Goal: Transaction & Acquisition: Purchase product/service

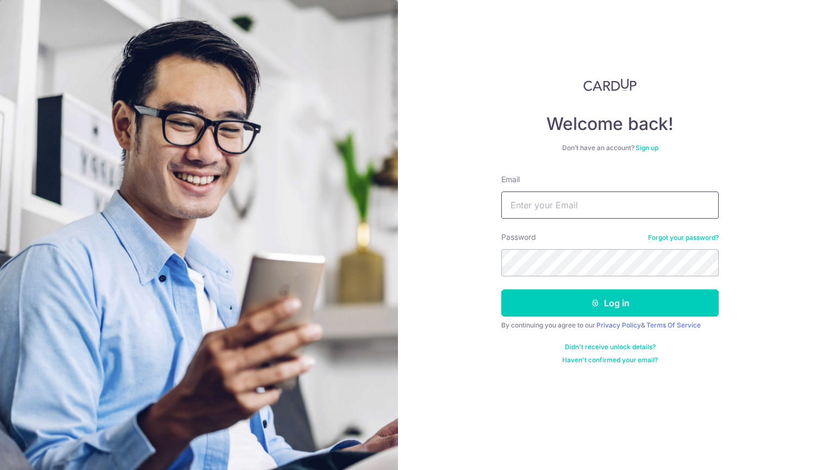
click at [548, 200] on input "Email" at bounding box center [610, 204] width 218 height 27
click at [0, 469] on com-1password-button at bounding box center [0, 470] width 0 height 0
type input "jonathanseng2000@gmail.com"
click at [610, 303] on button "Log in" at bounding box center [610, 302] width 218 height 27
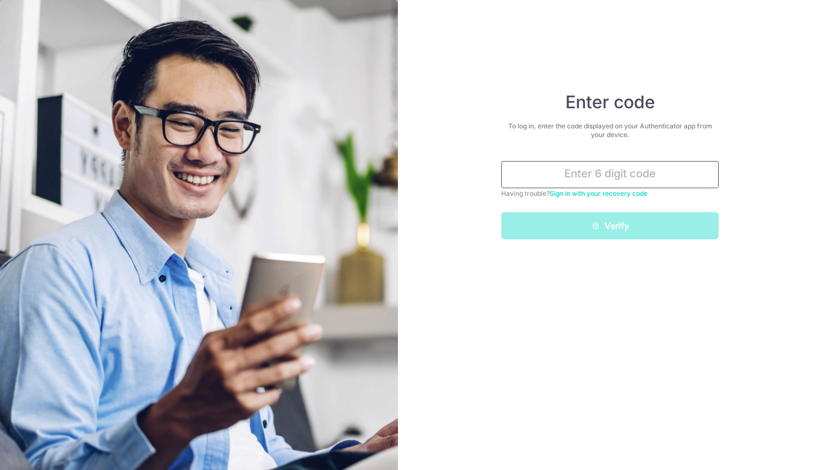
type input "e"
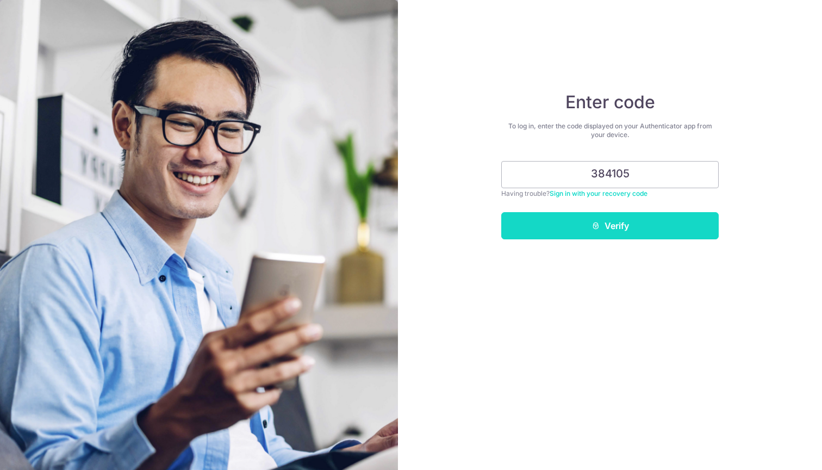
type input "384105"
click at [705, 228] on button "Verify" at bounding box center [610, 225] width 218 height 27
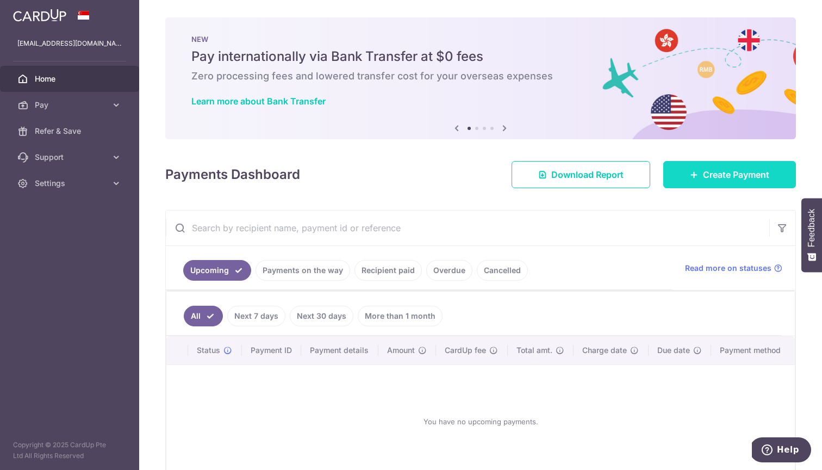
click at [693, 179] on link "Create Payment" at bounding box center [729, 174] width 133 height 27
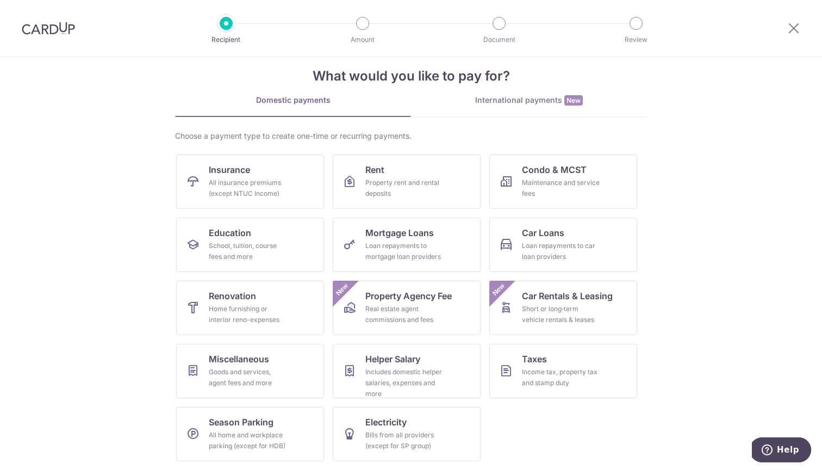
scroll to position [17, 0]
click at [672, 194] on section "What would you like to pay for? Domestic payments International payments New Ch…" at bounding box center [411, 263] width 822 height 413
click at [253, 361] on span "Miscellaneous" at bounding box center [239, 358] width 60 height 13
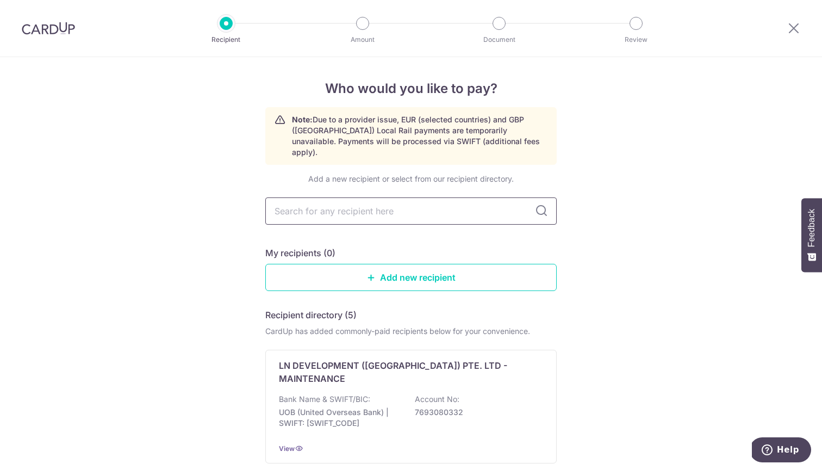
click at [431, 197] on input "text" at bounding box center [410, 210] width 291 height 27
click at [442, 199] on input "text" at bounding box center [410, 210] width 291 height 27
click at [420, 276] on link "Add new recipient" at bounding box center [410, 277] width 291 height 27
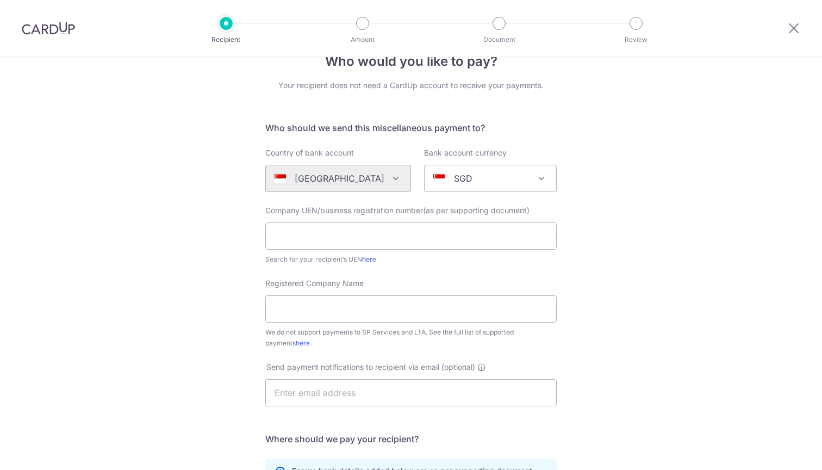
scroll to position [35, 0]
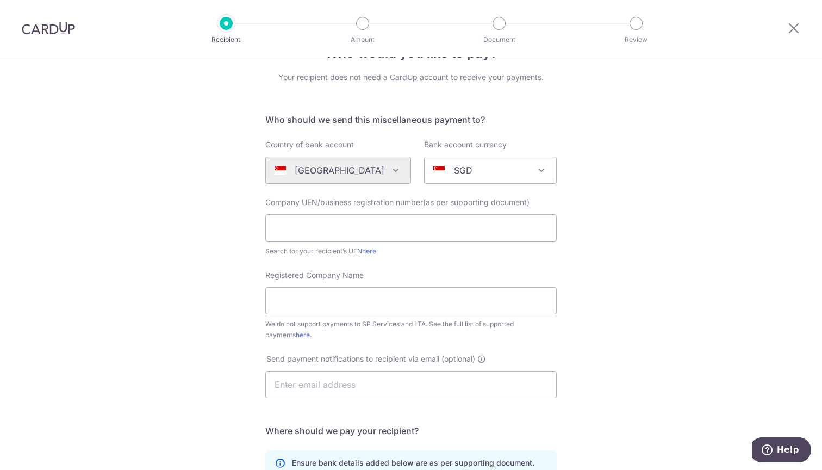
click at [611, 257] on div "Who would you like to pay? Your recipient does not need a CardUp account to rec…" at bounding box center [411, 359] width 822 height 674
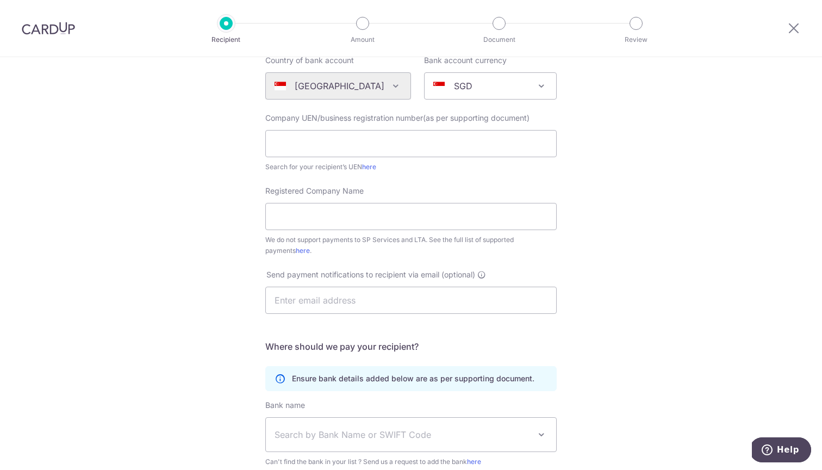
scroll to position [127, 0]
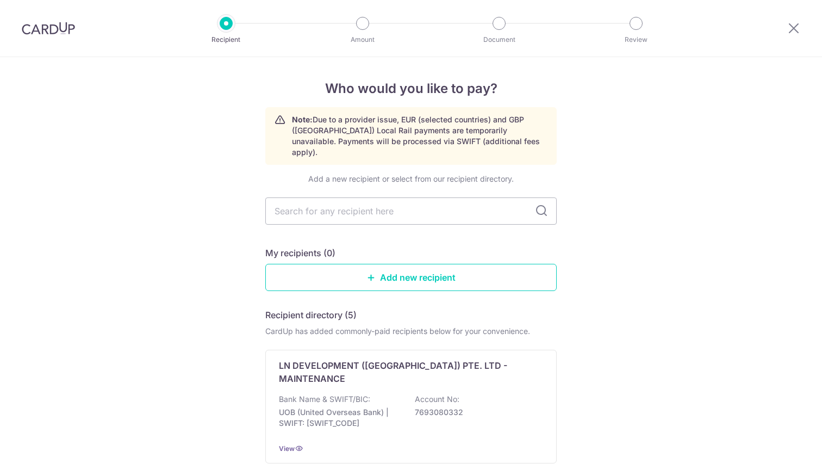
scroll to position [1, 0]
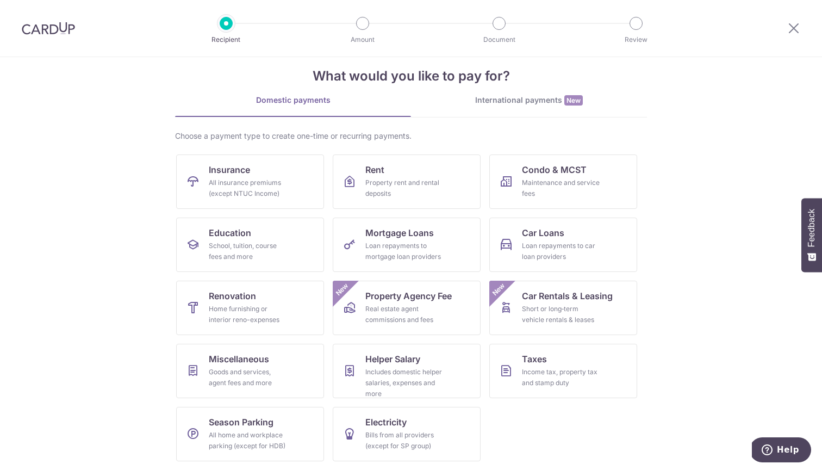
scroll to position [17, 0]
click at [686, 207] on section "What would you like to pay for? Domestic payments International payments New Ch…" at bounding box center [411, 263] width 822 height 413
